Goal: Task Accomplishment & Management: Complete application form

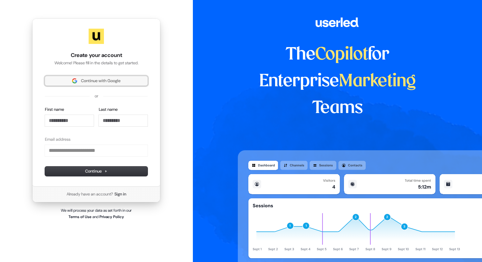
click at [76, 83] on img at bounding box center [74, 80] width 5 height 5
type input "**********"
